Goal: Information Seeking & Learning: Compare options

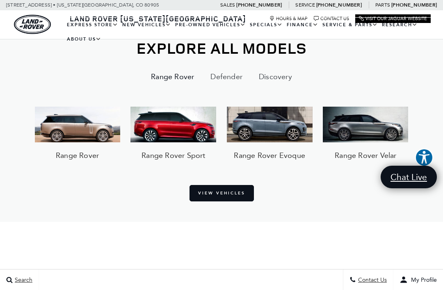
scroll to position [525, 0]
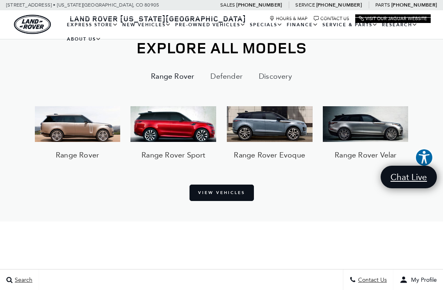
click at [76, 130] on img at bounding box center [77, 123] width 86 height 35
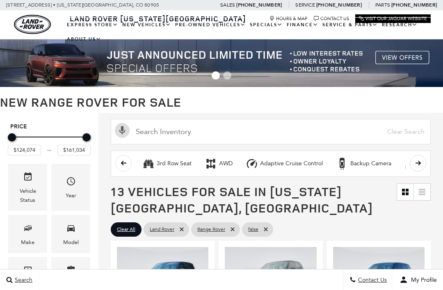
click at [321, 159] on button "Adaptive Cruise Control" at bounding box center [284, 163] width 86 height 17
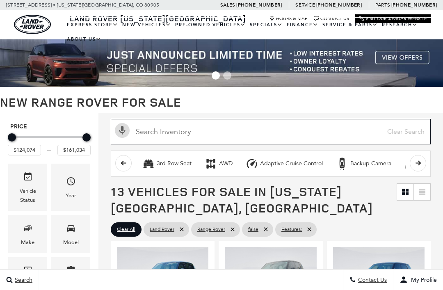
click at [315, 132] on input "text" at bounding box center [271, 131] width 320 height 25
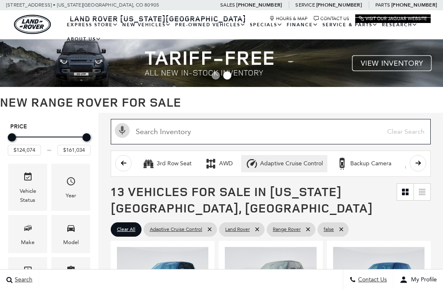
scroll to position [0, 6]
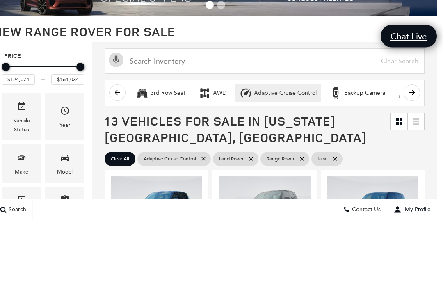
click at [372, 148] on div "3rd Row Seat AWD Adaptive Cruise Control Backup Camera Blind Spot Monitor Bluet…" at bounding box center [264, 163] width 345 height 31
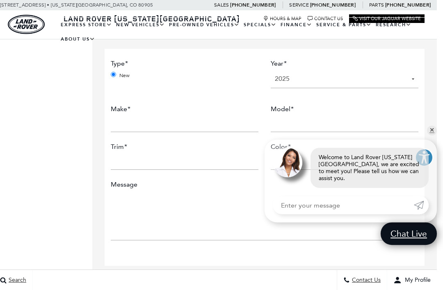
scroll to position [2332, 6]
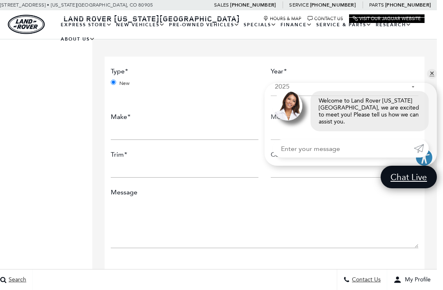
click at [416, 83] on select "2025" at bounding box center [345, 87] width 148 height 18
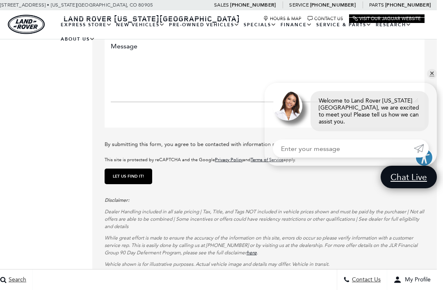
scroll to position [3313, 0]
